Goal: Navigation & Orientation: Find specific page/section

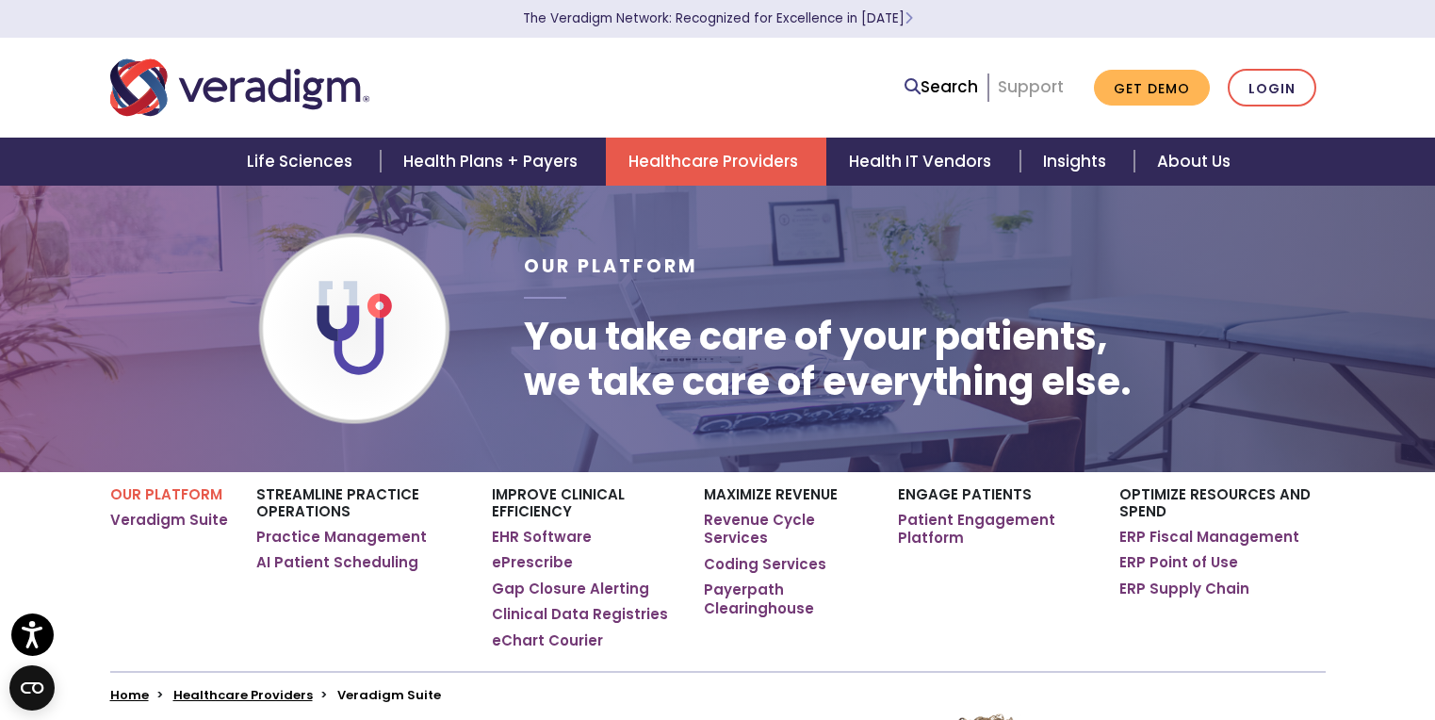
click at [1038, 82] on link "Support" at bounding box center [1031, 86] width 66 height 23
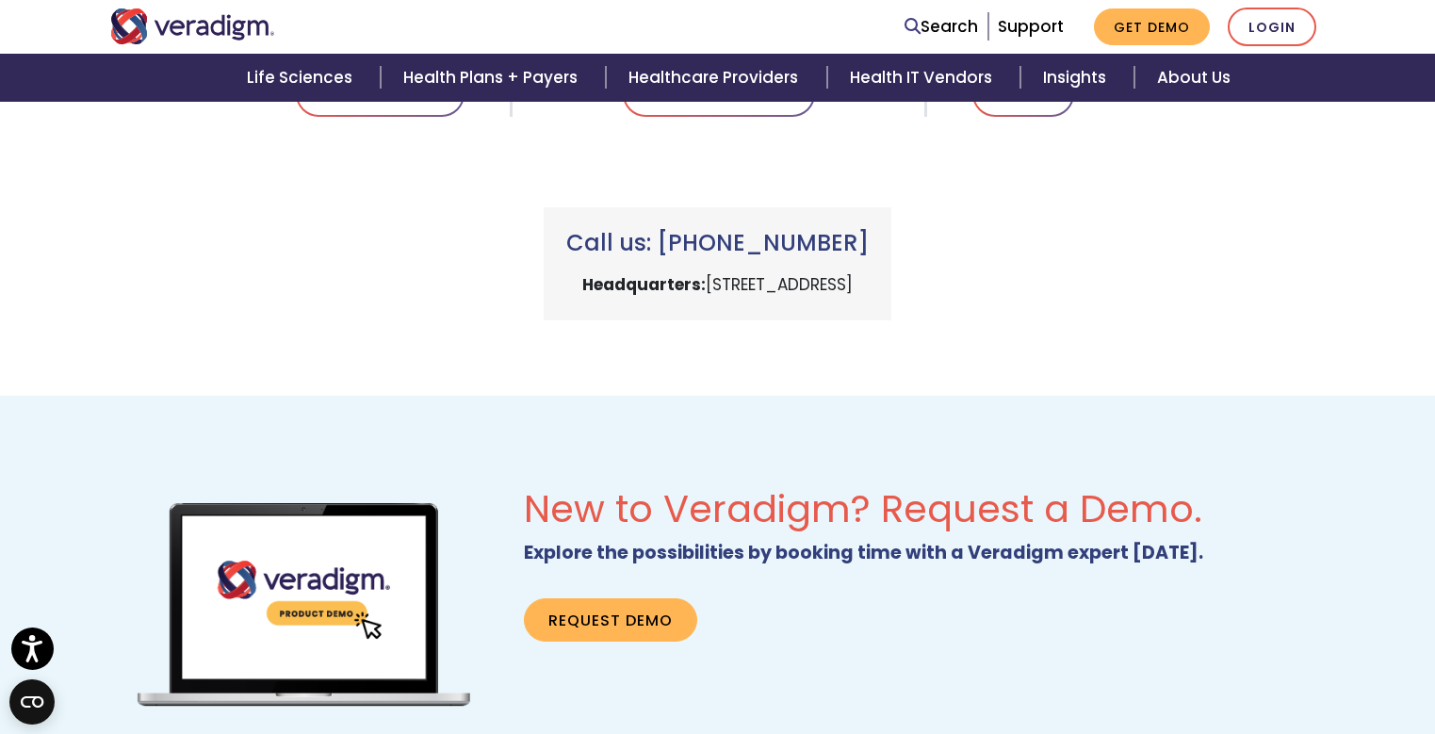
scroll to position [659, 0]
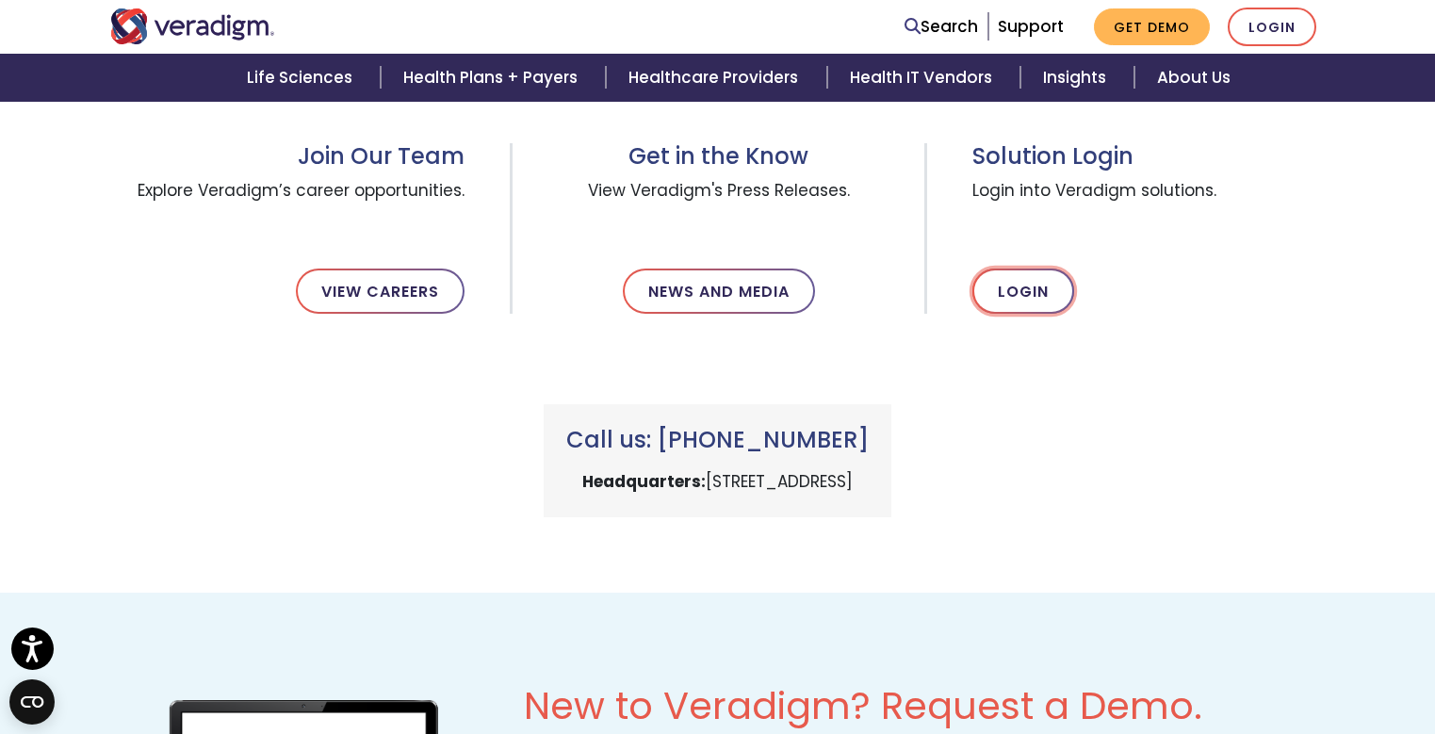
click at [1046, 293] on link "Login" at bounding box center [1023, 290] width 102 height 45
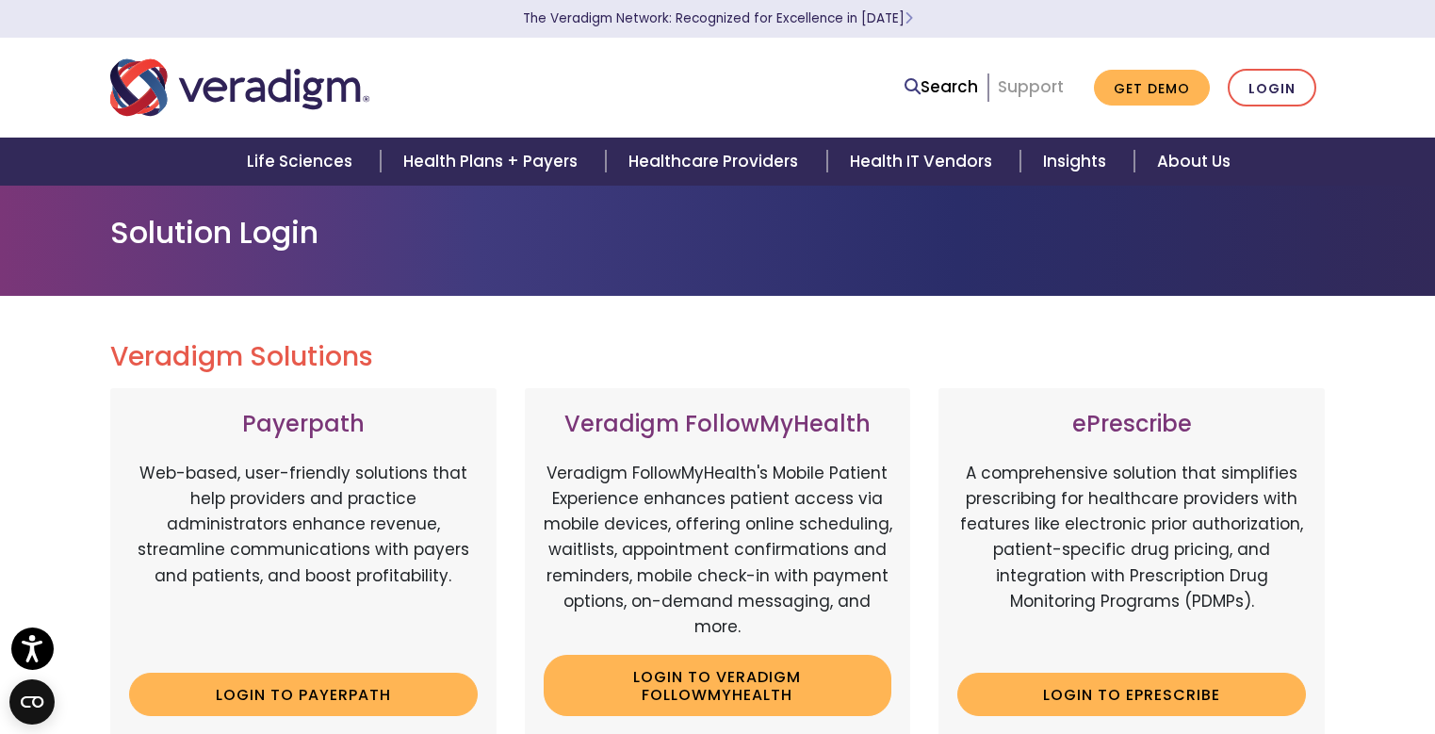
click at [1030, 90] on link "Support" at bounding box center [1031, 86] width 66 height 23
